Goal: Task Accomplishment & Management: Manage account settings

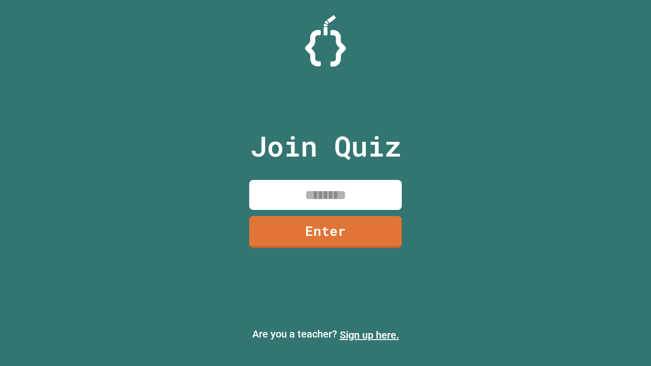
click at [369, 335] on link "Sign up here." at bounding box center [369, 335] width 59 height 12
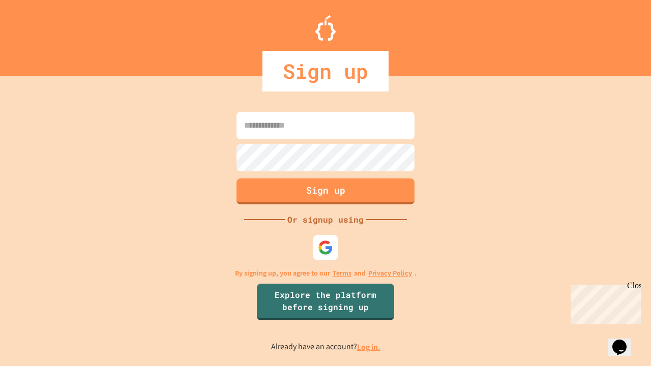
click at [369, 347] on link "Log in." at bounding box center [368, 347] width 23 height 11
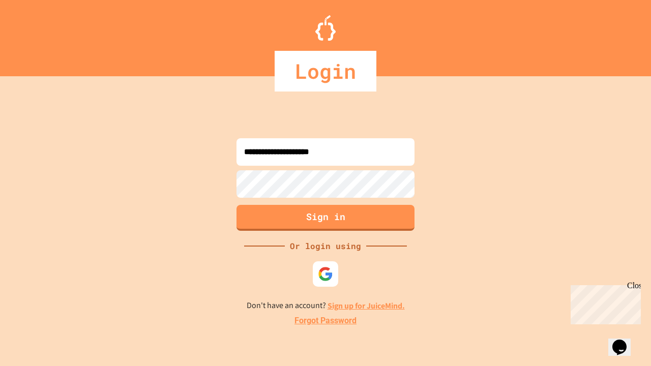
type input "**********"
